Goal: Check status

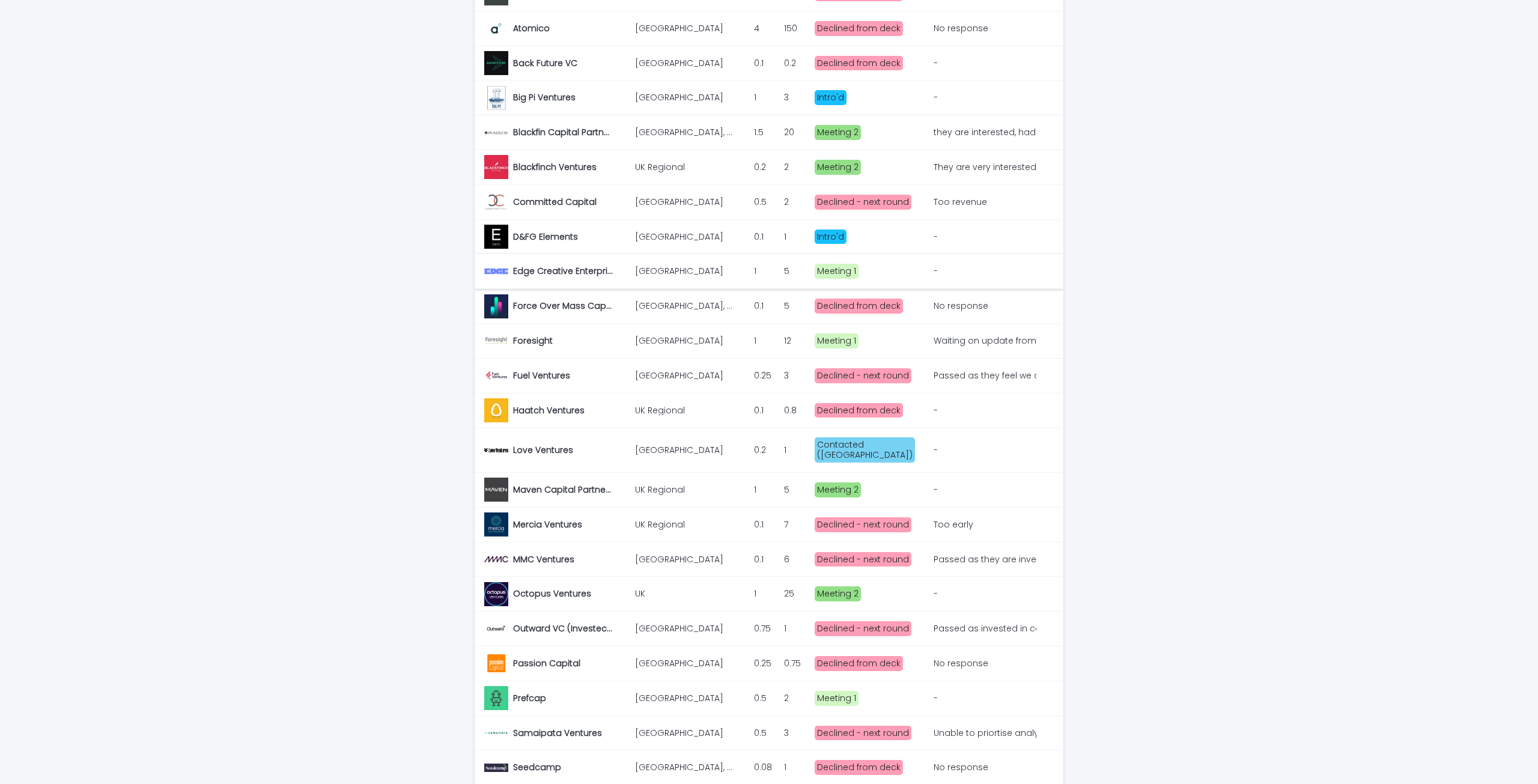
scroll to position [361, 0]
click at [595, 481] on p "Maven Capital Partners" at bounding box center [564, 487] width 103 height 12
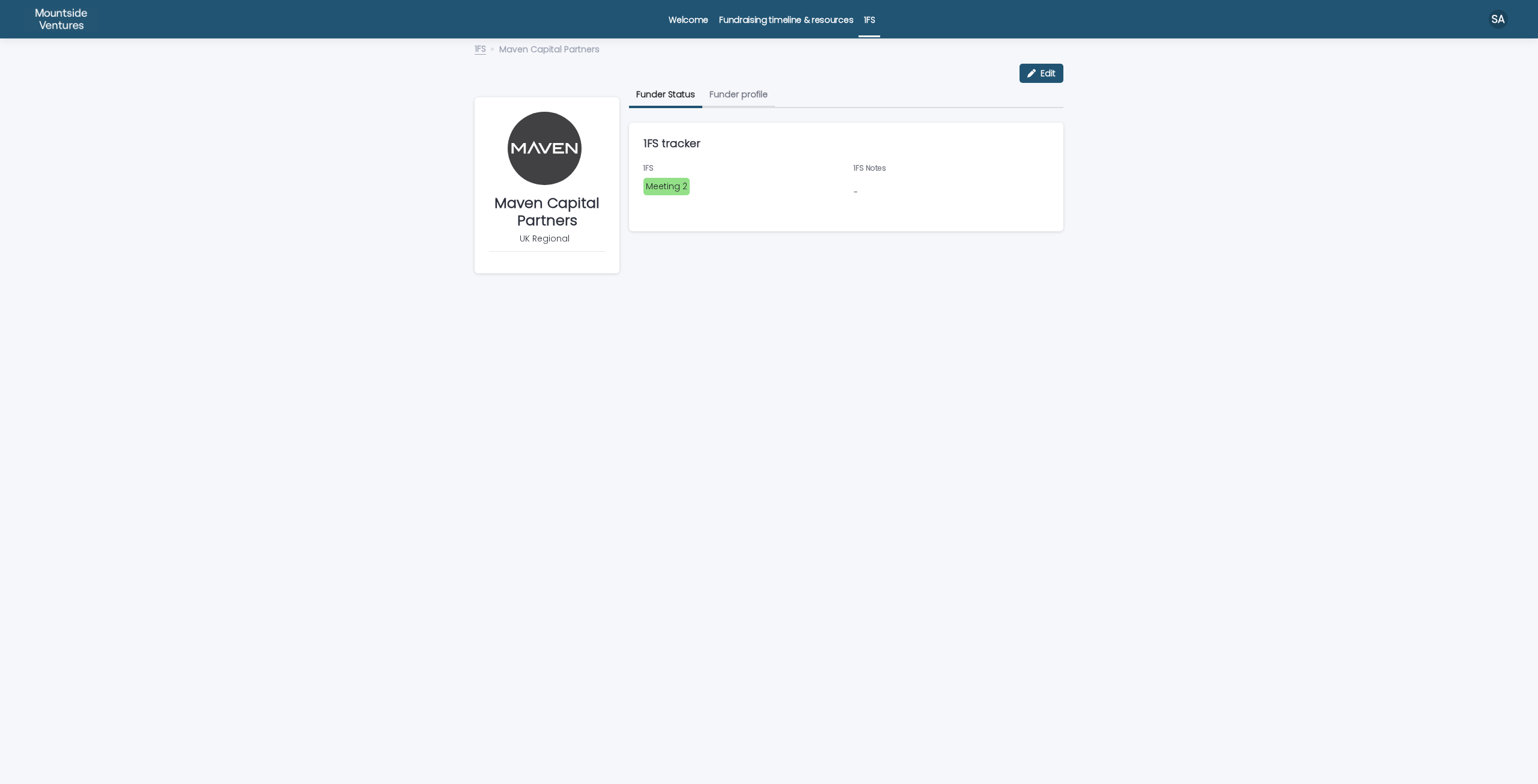
click at [754, 100] on button "Funder profile" at bounding box center [739, 95] width 73 height 25
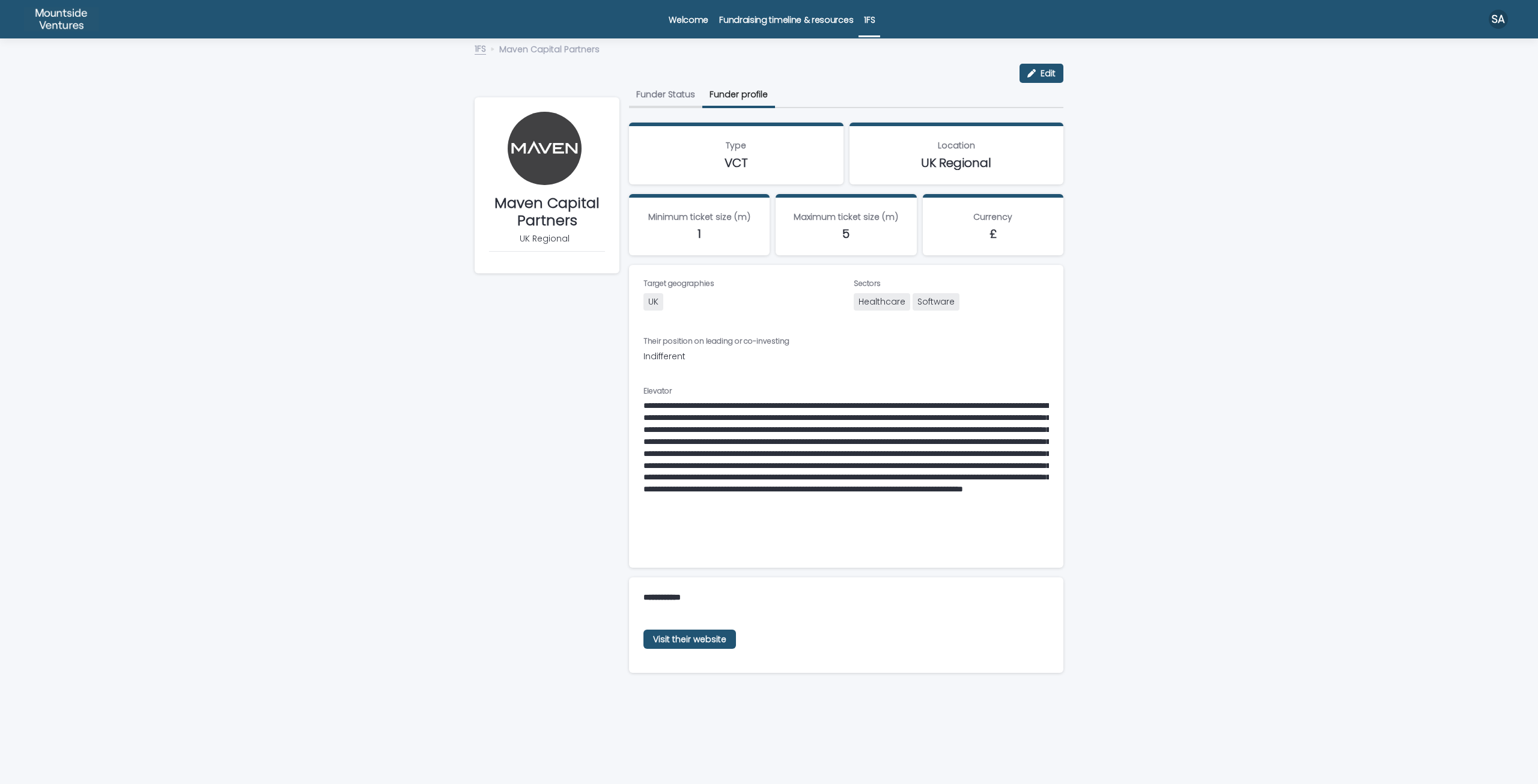
click at [668, 84] on button "Funder Status" at bounding box center [665, 95] width 73 height 25
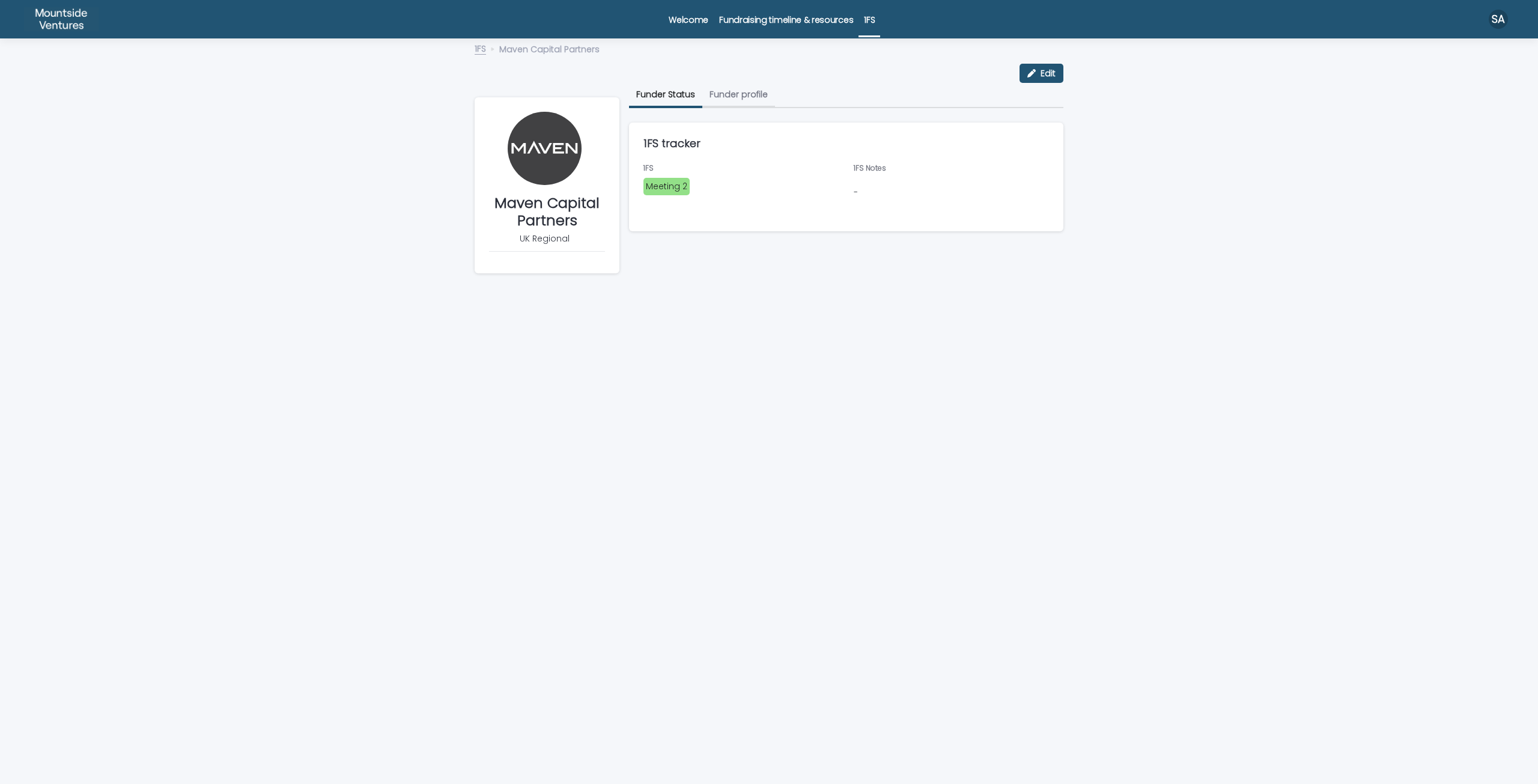
click at [764, 97] on button "Funder profile" at bounding box center [739, 95] width 73 height 25
